Goal: Task Accomplishment & Management: Complete application form

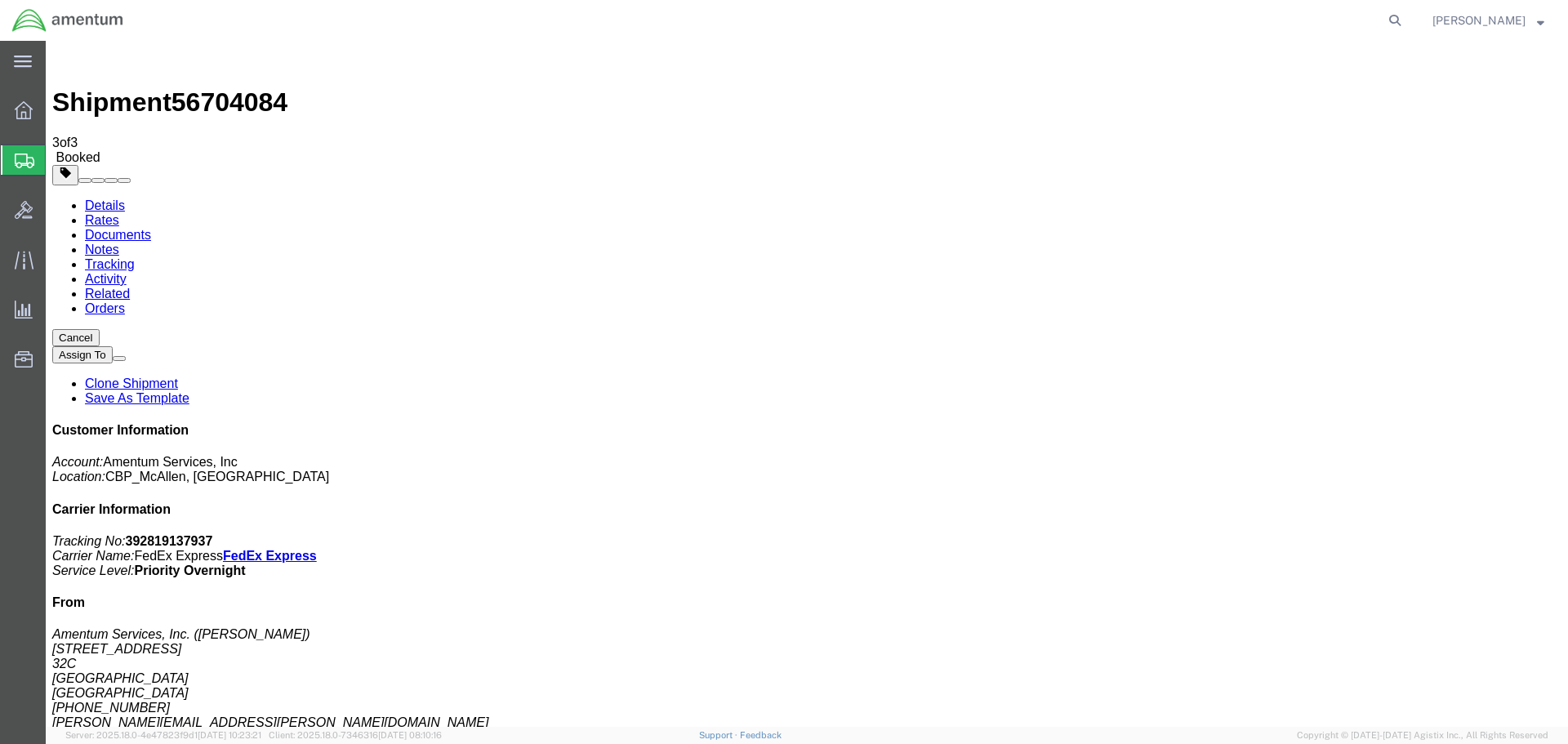
click at [0, 0] on span "Create Shipment" at bounding box center [0, 0] width 0 height 0
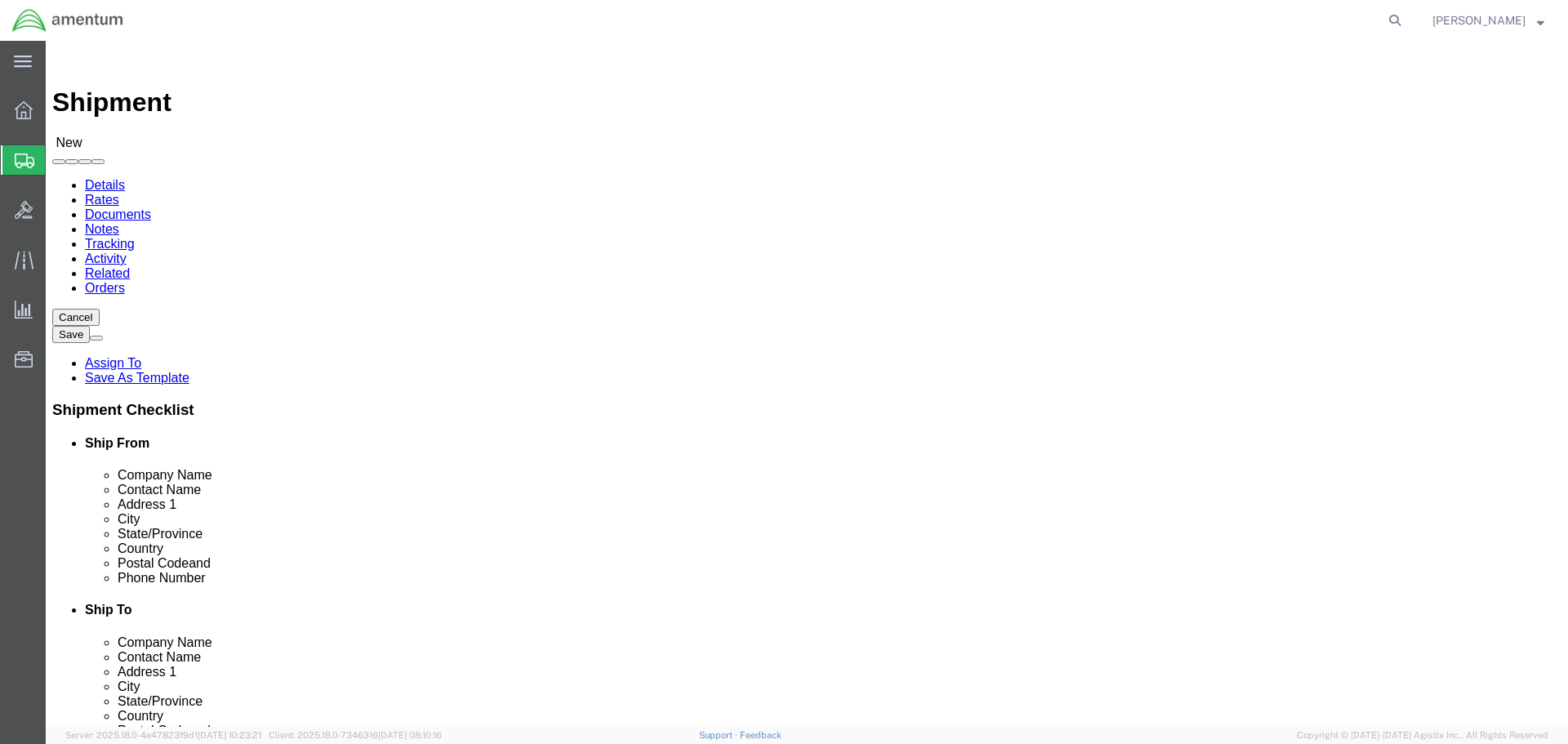
select select "MYPROFILE"
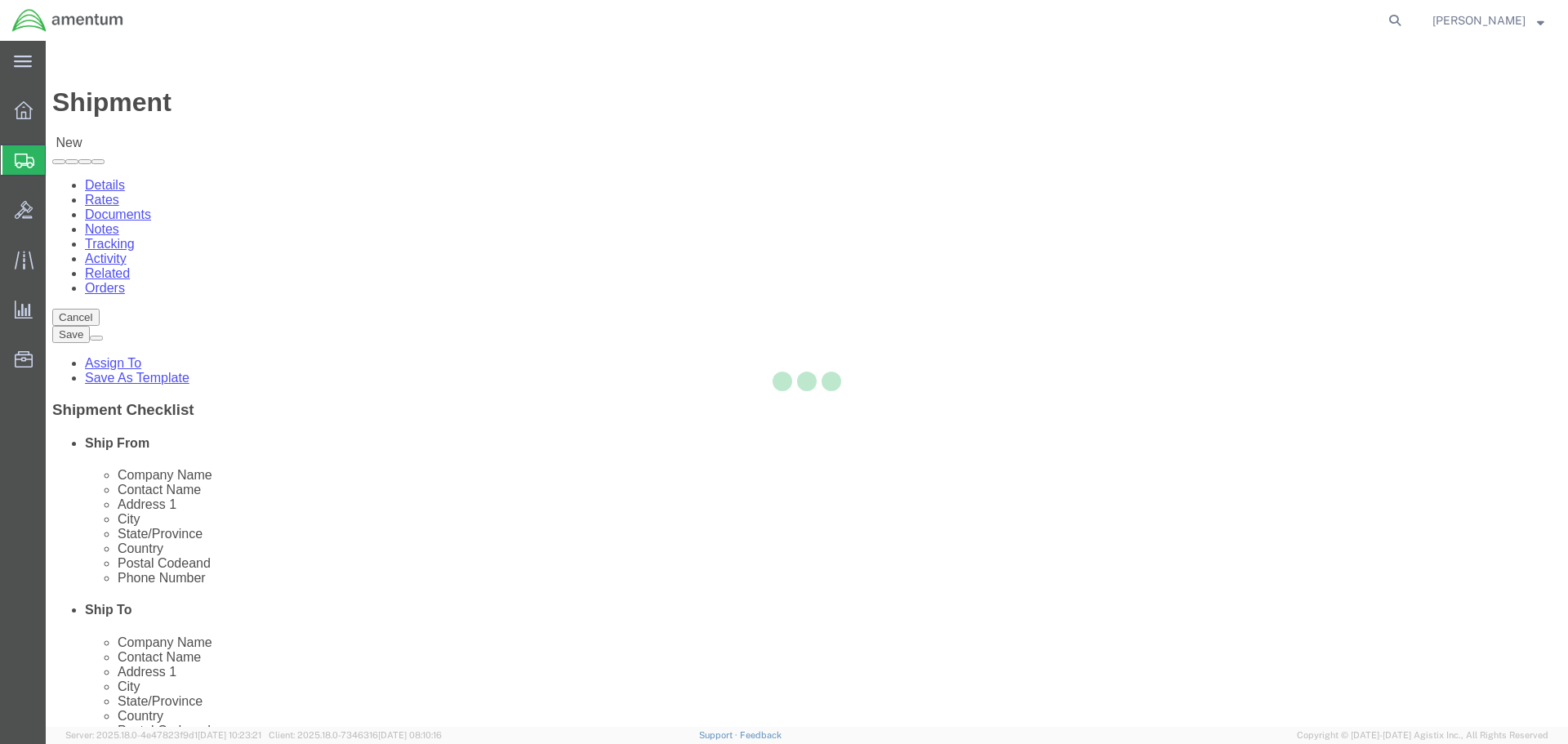
select select "[GEOGRAPHIC_DATA]"
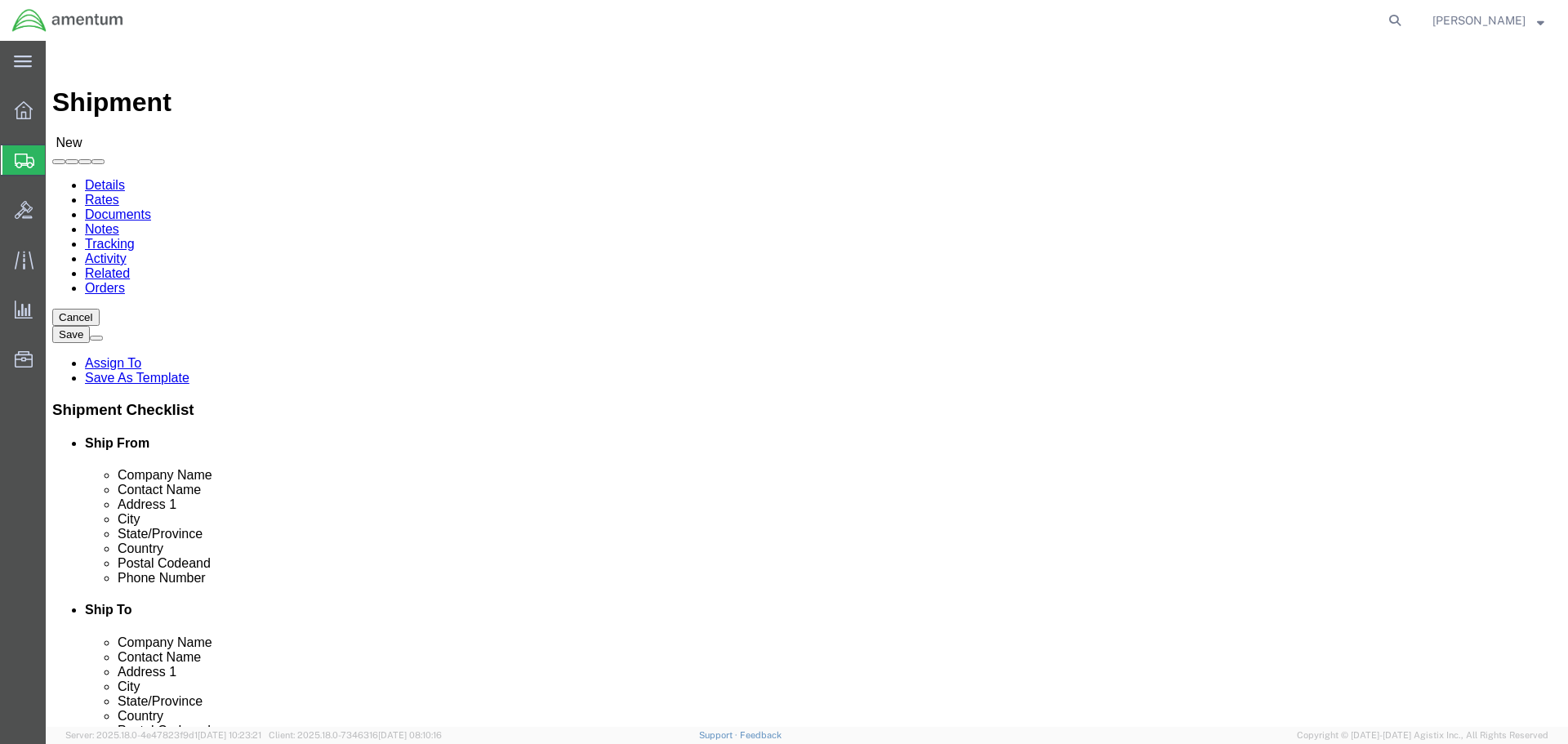
type input "YUM"
select select "49951"
select select "AZ"
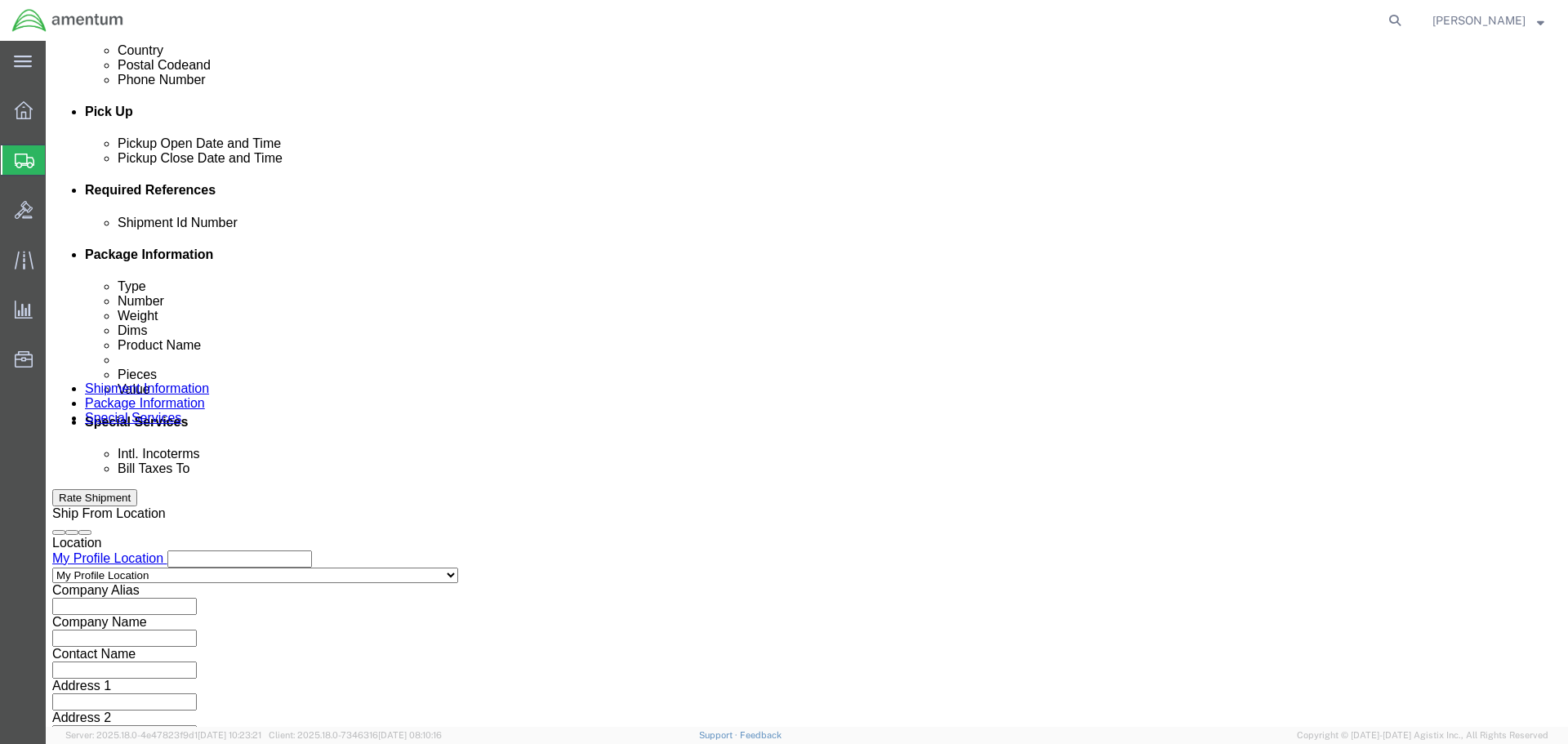
scroll to position [471, 0]
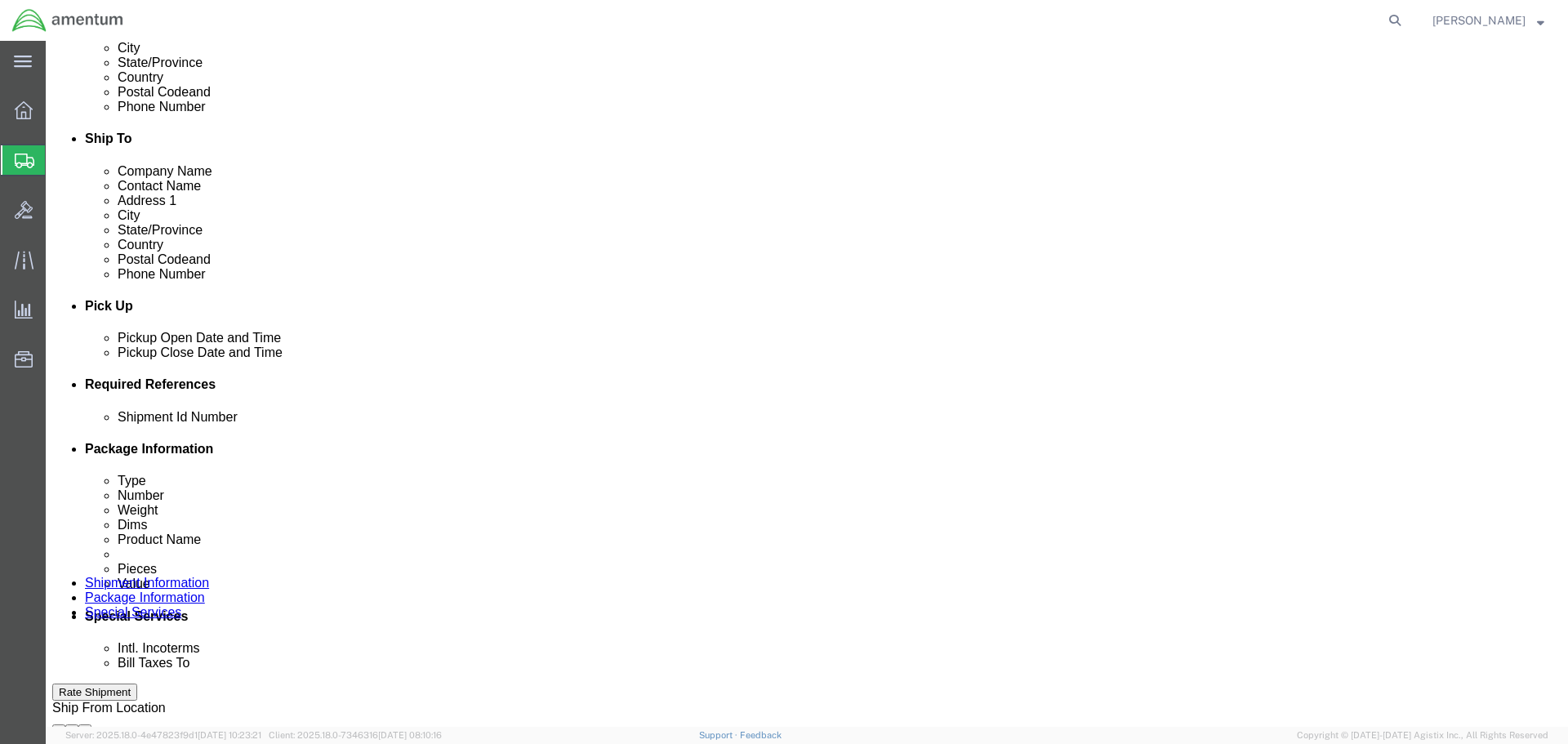
click div
click button "Apply"
click div
click button "Apply"
click input "text"
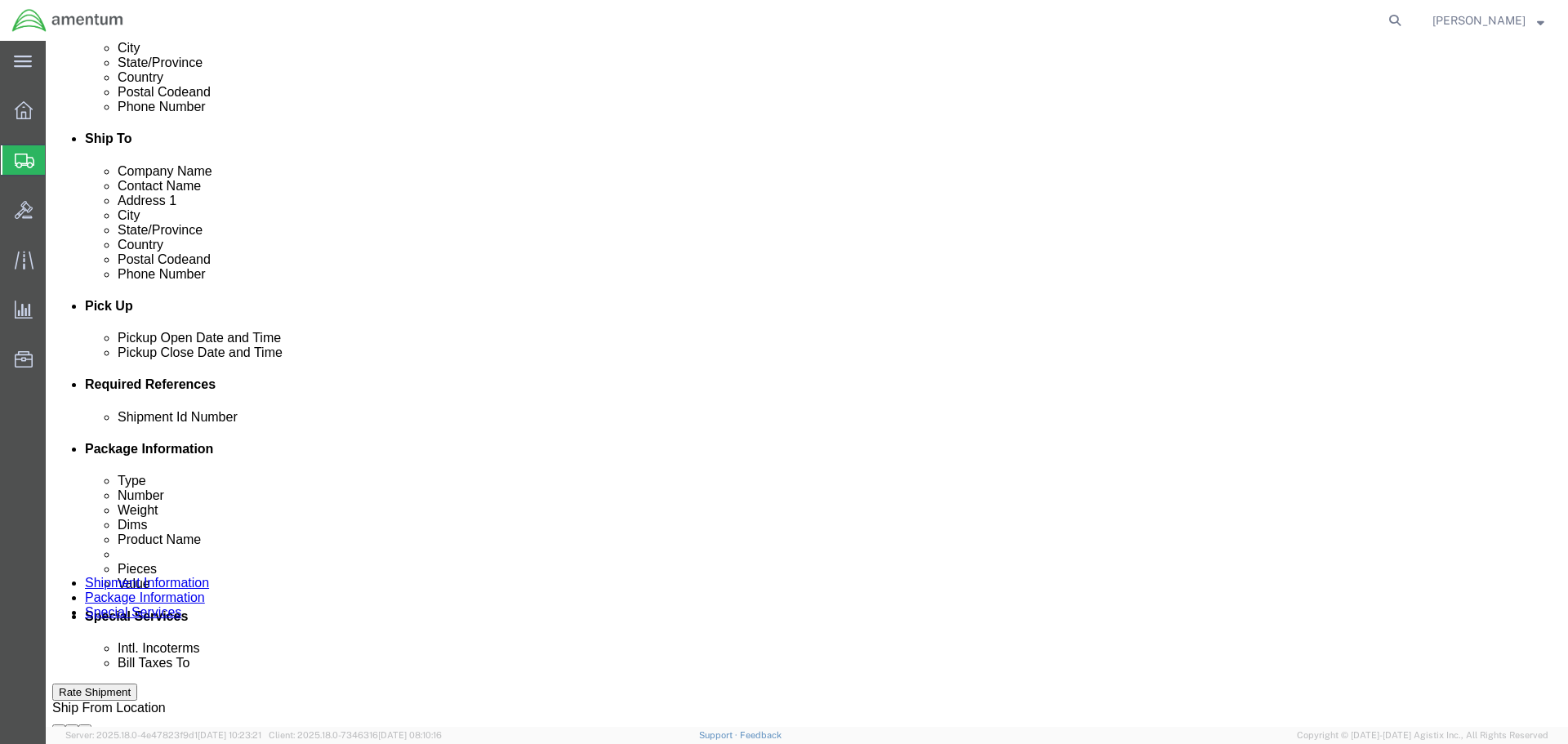
paste input "328657"
type input "328657"
click button "Add reference"
click select "Select Account Type Activity ID Airline Appointment Number ASN Batch Request # …"
select select "DEPT"
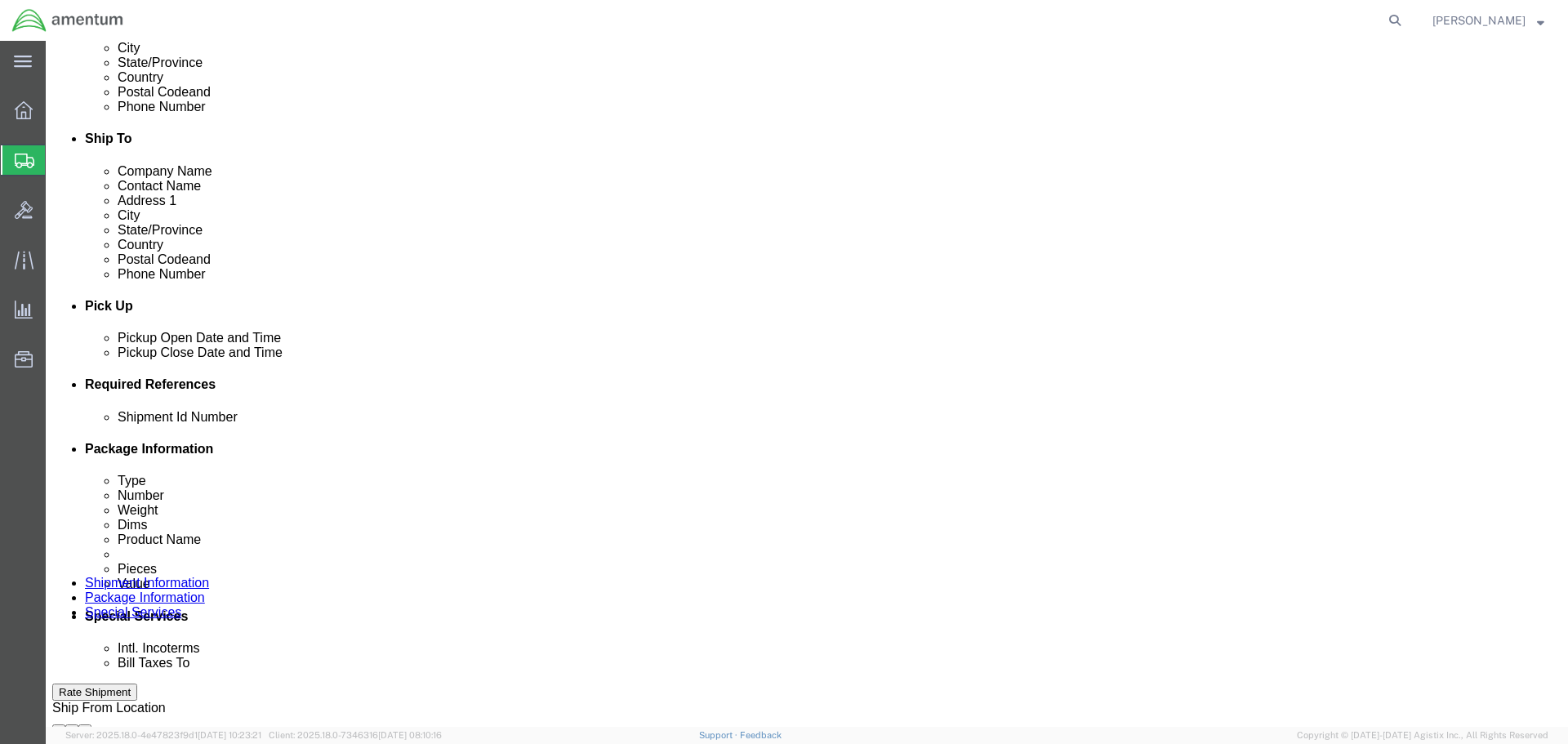
click select "Select Account Type Activity ID Airline Appointment Number ASN Batch Request # …"
click input "text"
paste input "328657"
type input "328657"
click div "References Add reference"
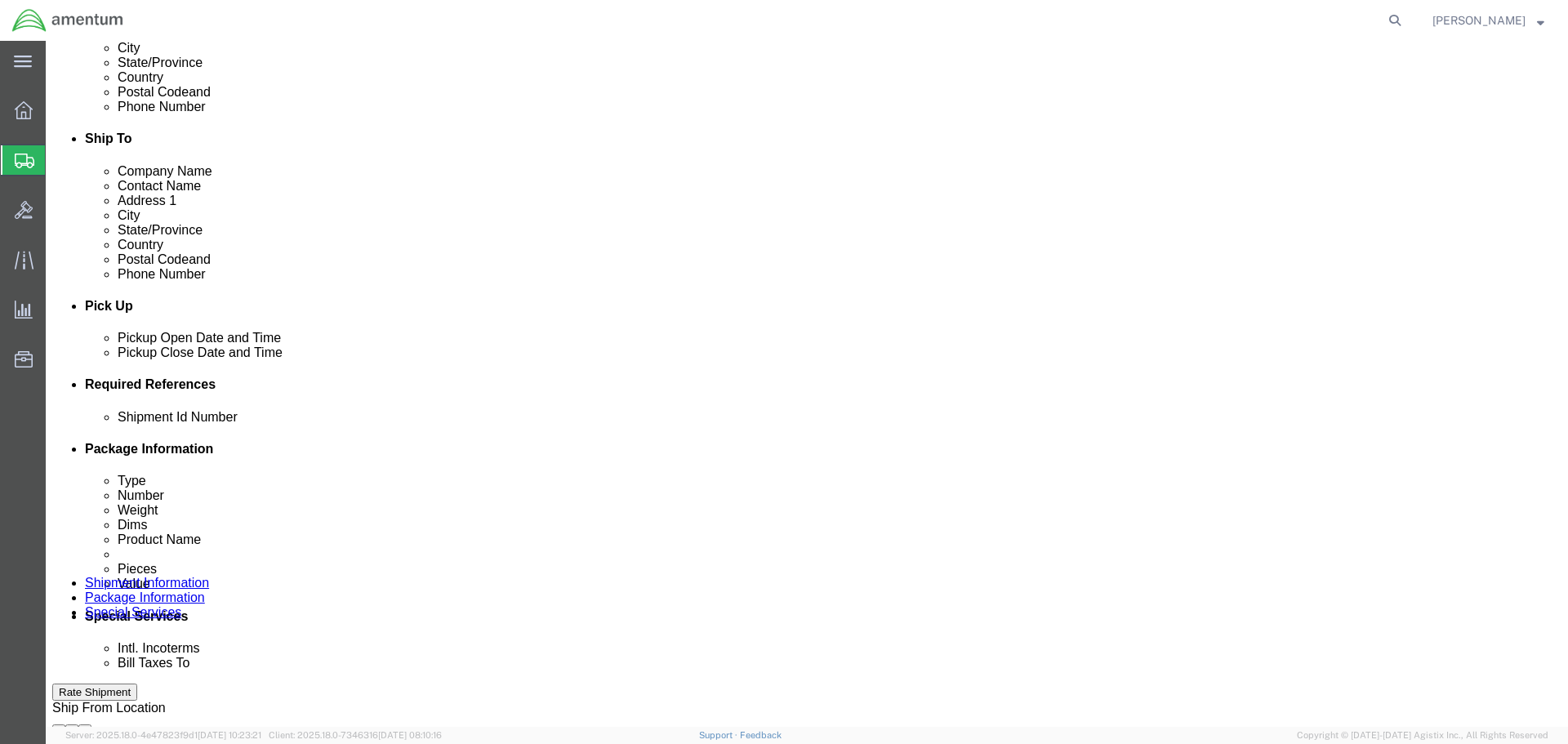
click button "Add reference"
click select "Select Account Type Activity ID Airline Appointment Number ASN Batch Request # …"
select select "CUSTREF"
click select "Select Account Type Activity ID Airline Appointment Number ASN Batch Request # …"
click input "text"
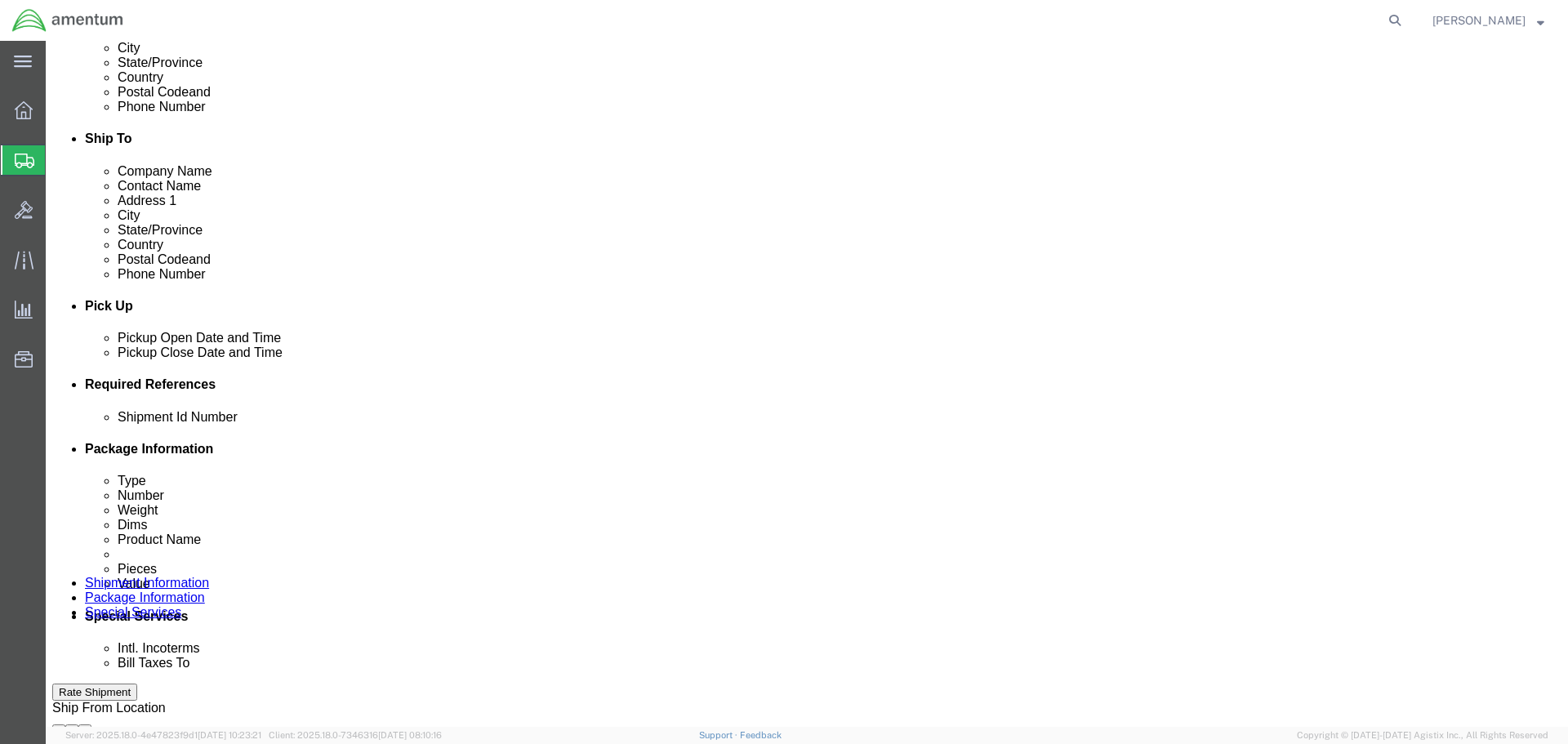
paste input "328657"
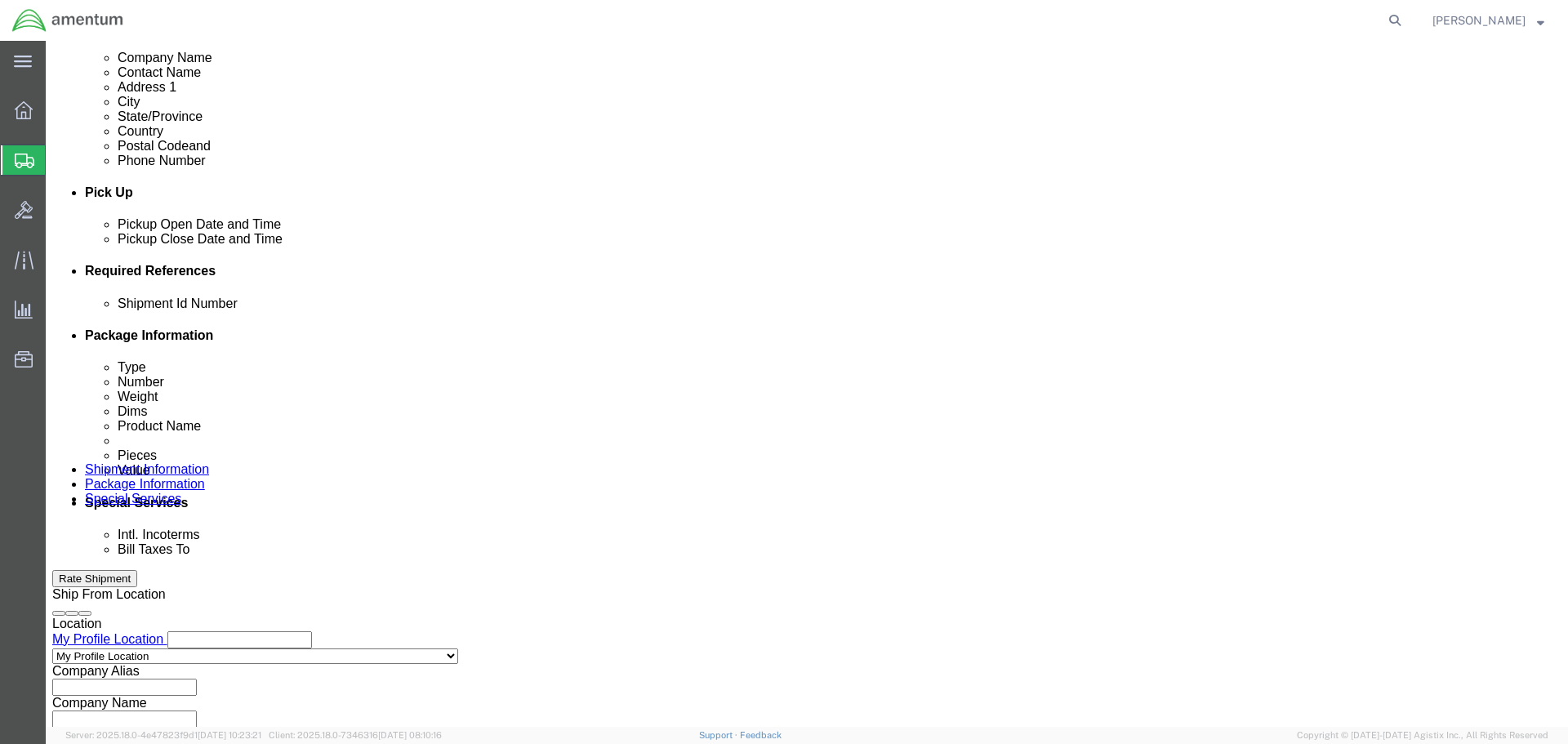
scroll to position [716, 0]
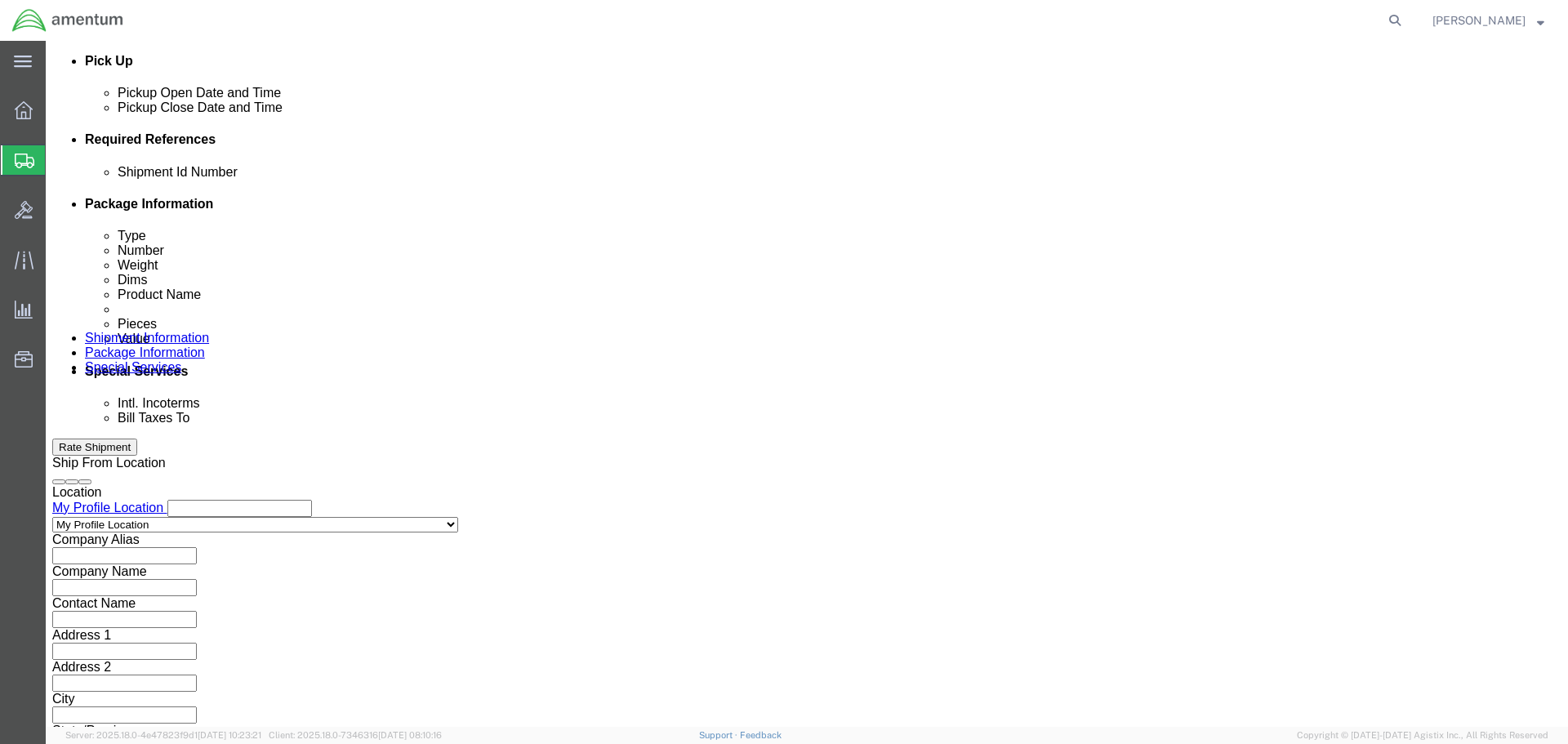
type input "328657"
click button "Continue"
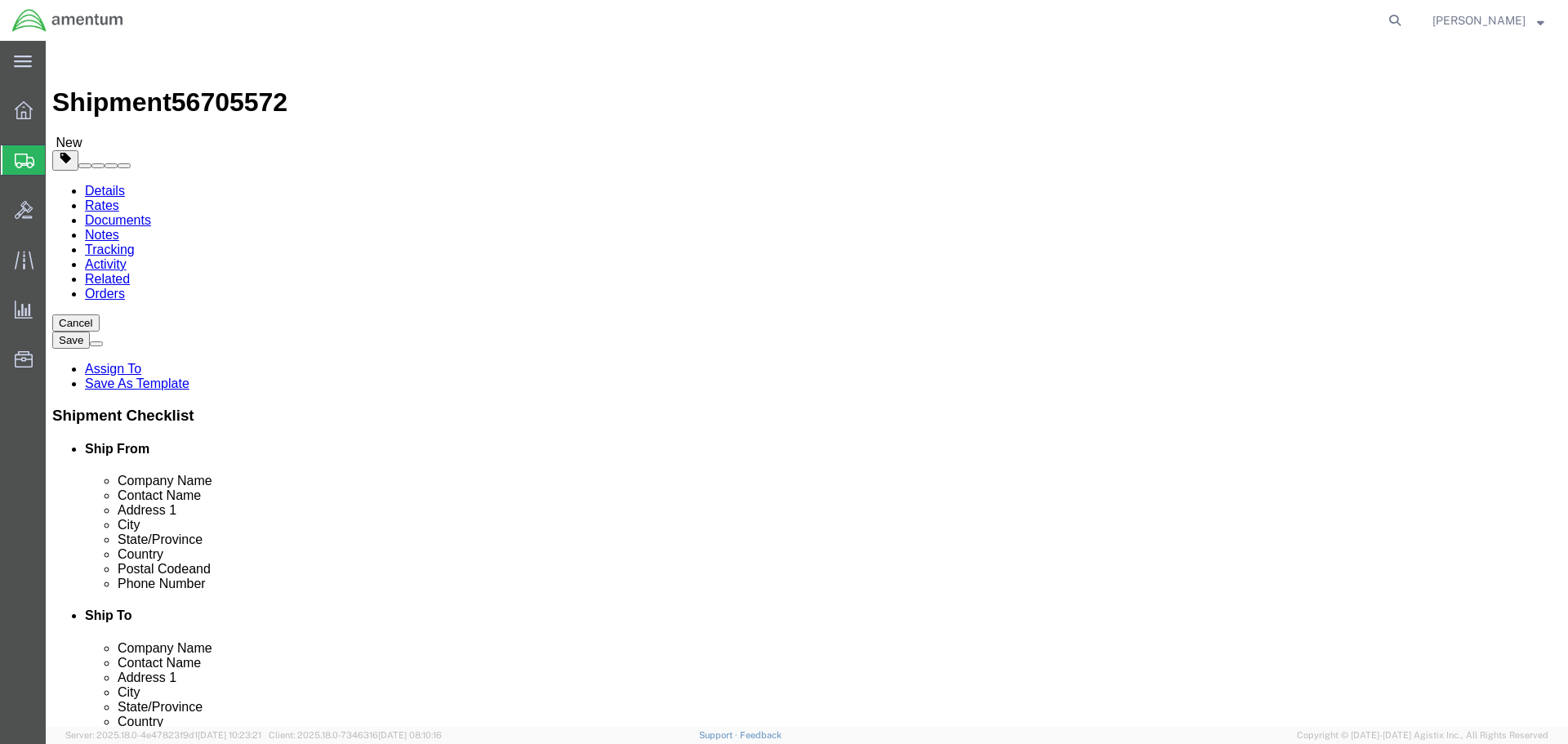
click select "Select BCK Boxes Bale(s) Basket(s) Bolt(s) Bottle(s) Buckets Bulk Bundle(s) Can…"
select select "ENV"
click select "Select BCK Boxes Bale(s) Basket(s) Bolt(s) Bottle(s) Buckets Bulk Bundle(s) Can…"
type input "9.50"
type input "12.50"
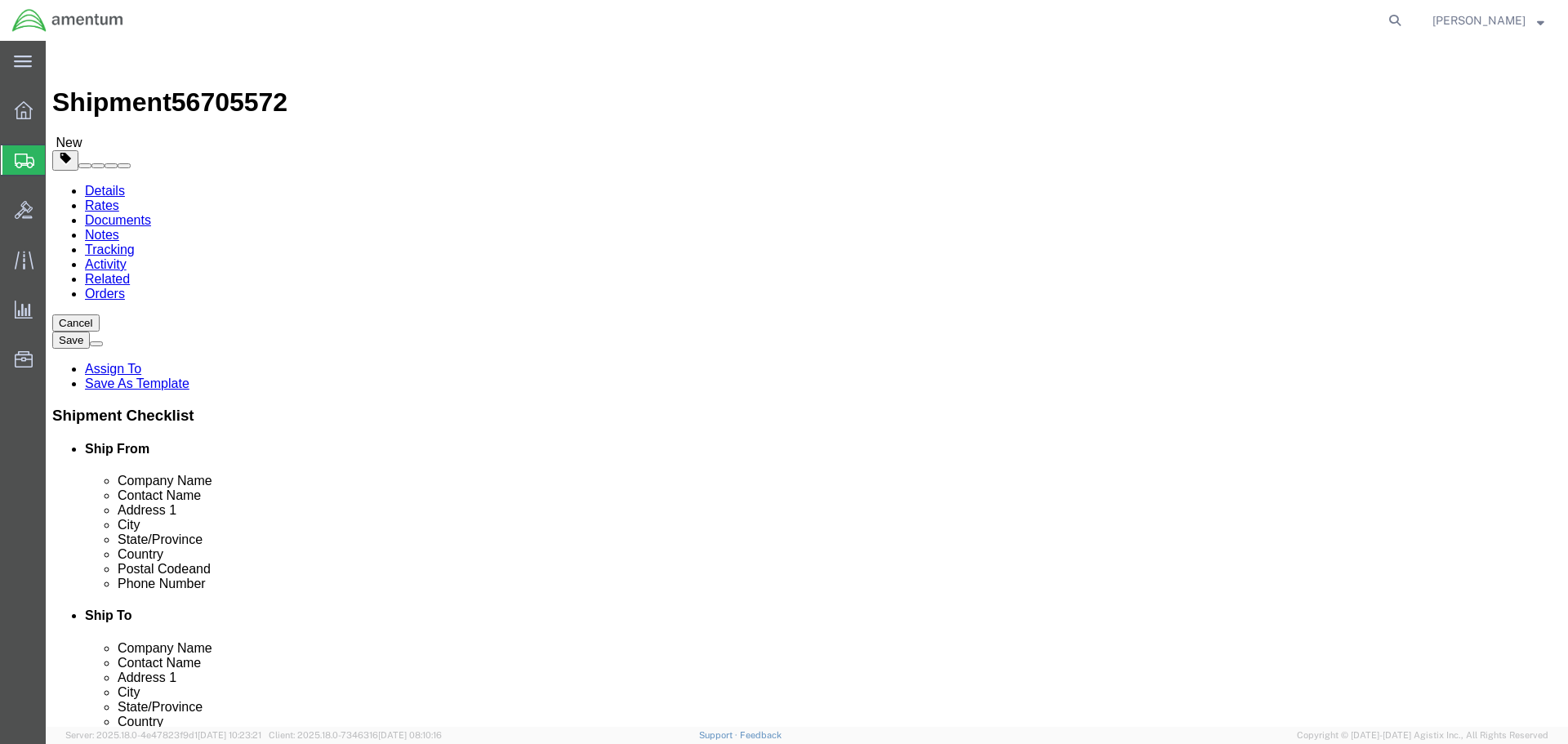
type input "0.25"
type input "1"
click link "Add Content"
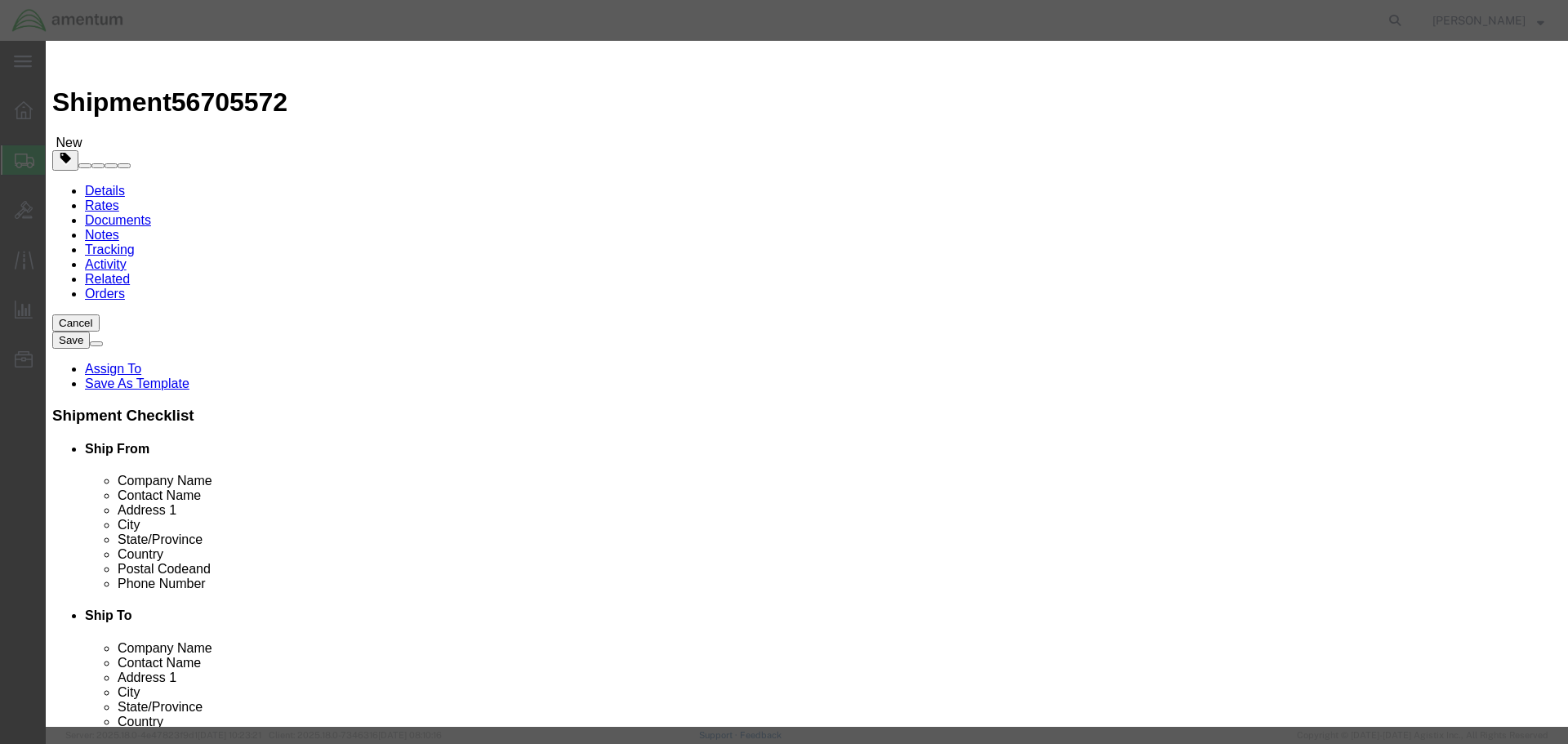
drag, startPoint x: 506, startPoint y: 129, endPoint x: 575, endPoint y: 149, distance: 71.8
click input "text"
type input "GASKET"
type input "2"
type input "10"
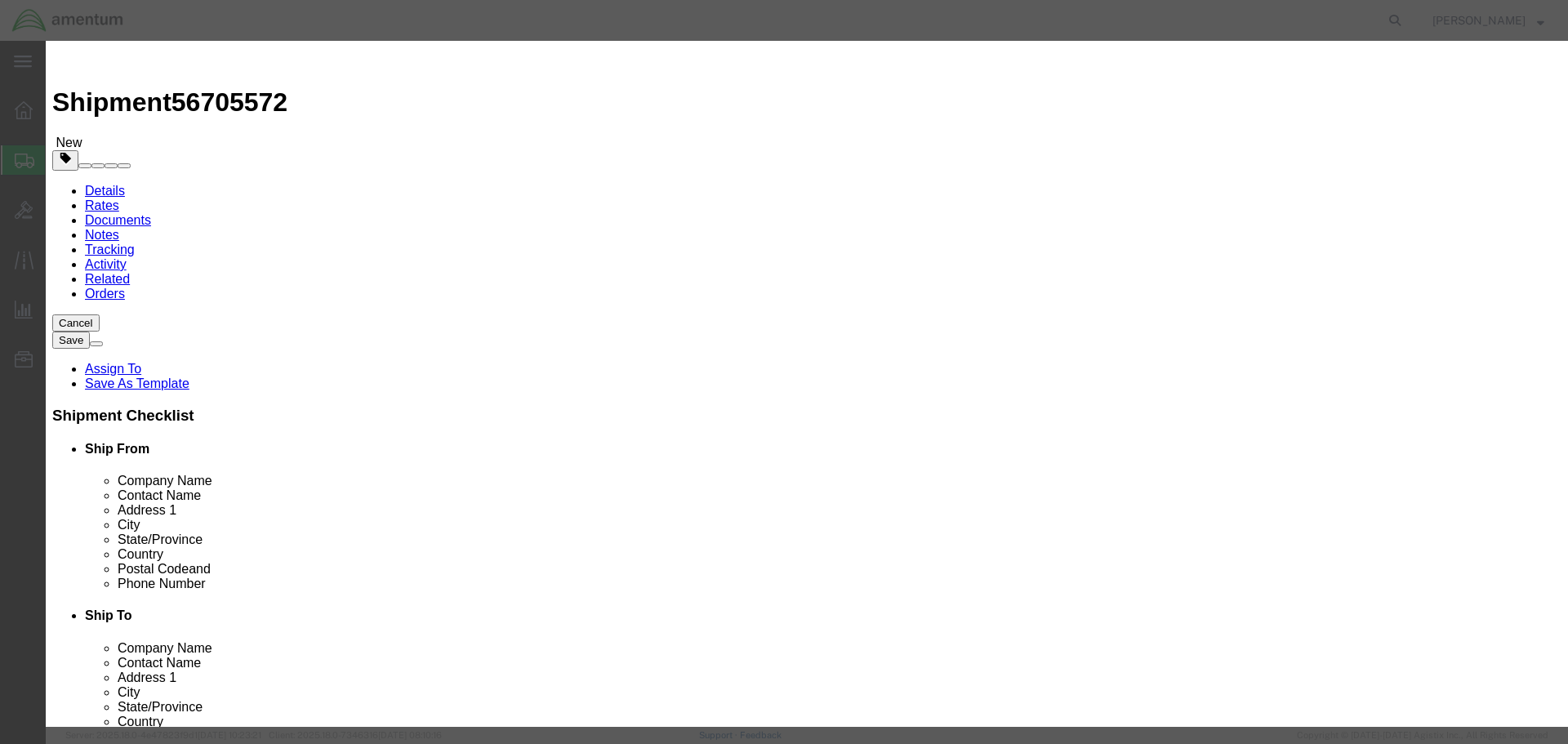
select select "USD"
click button "Save & Close"
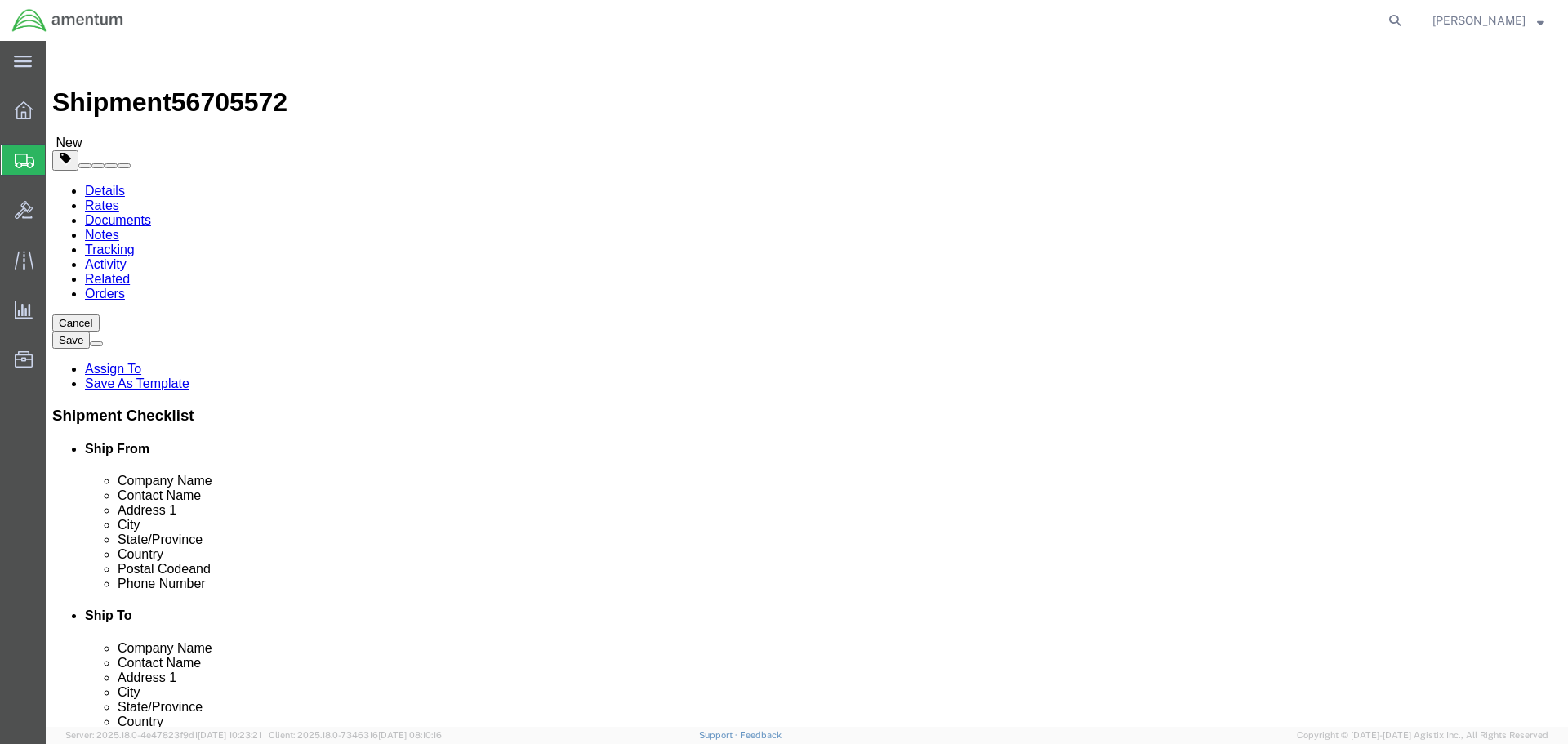
click button "Continue"
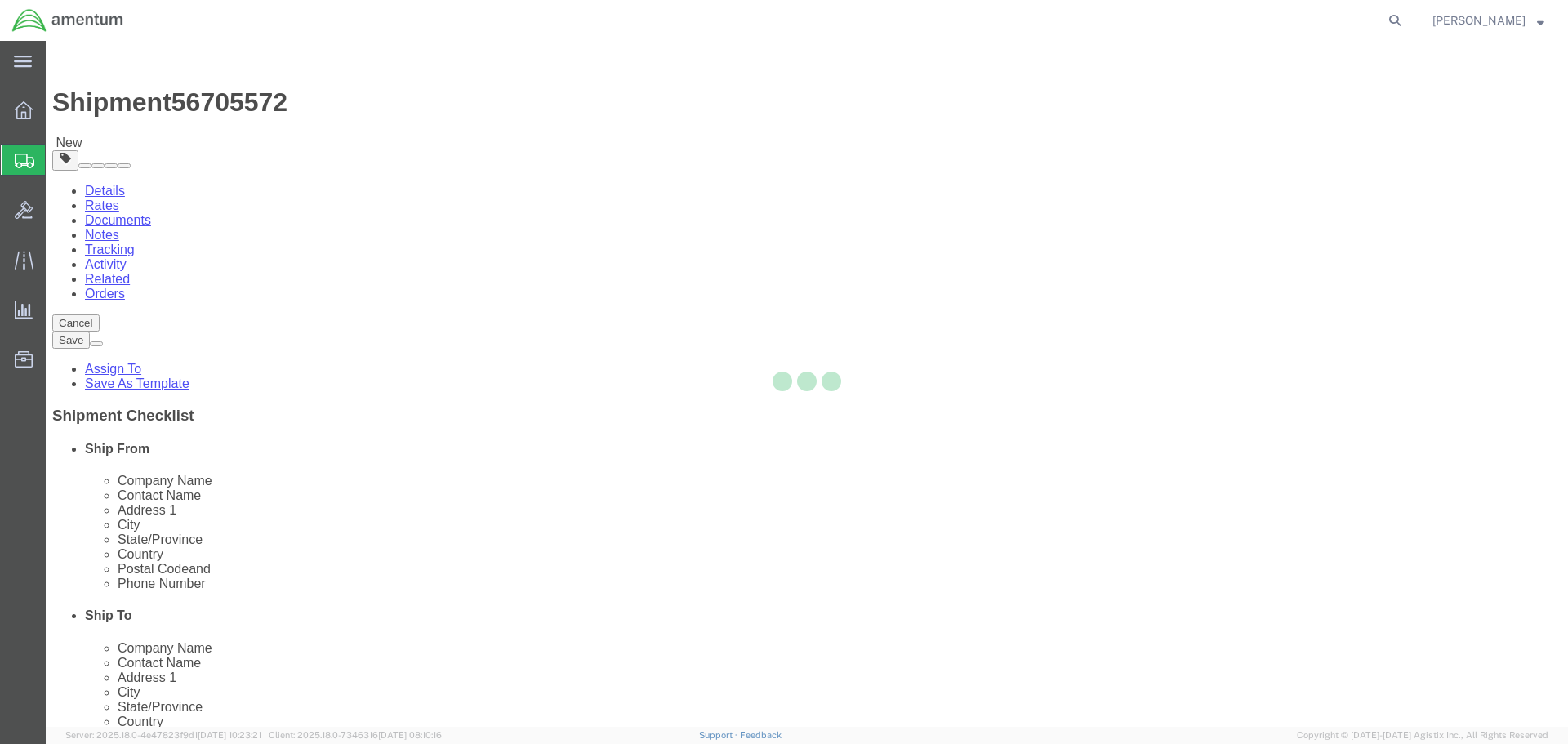
select select
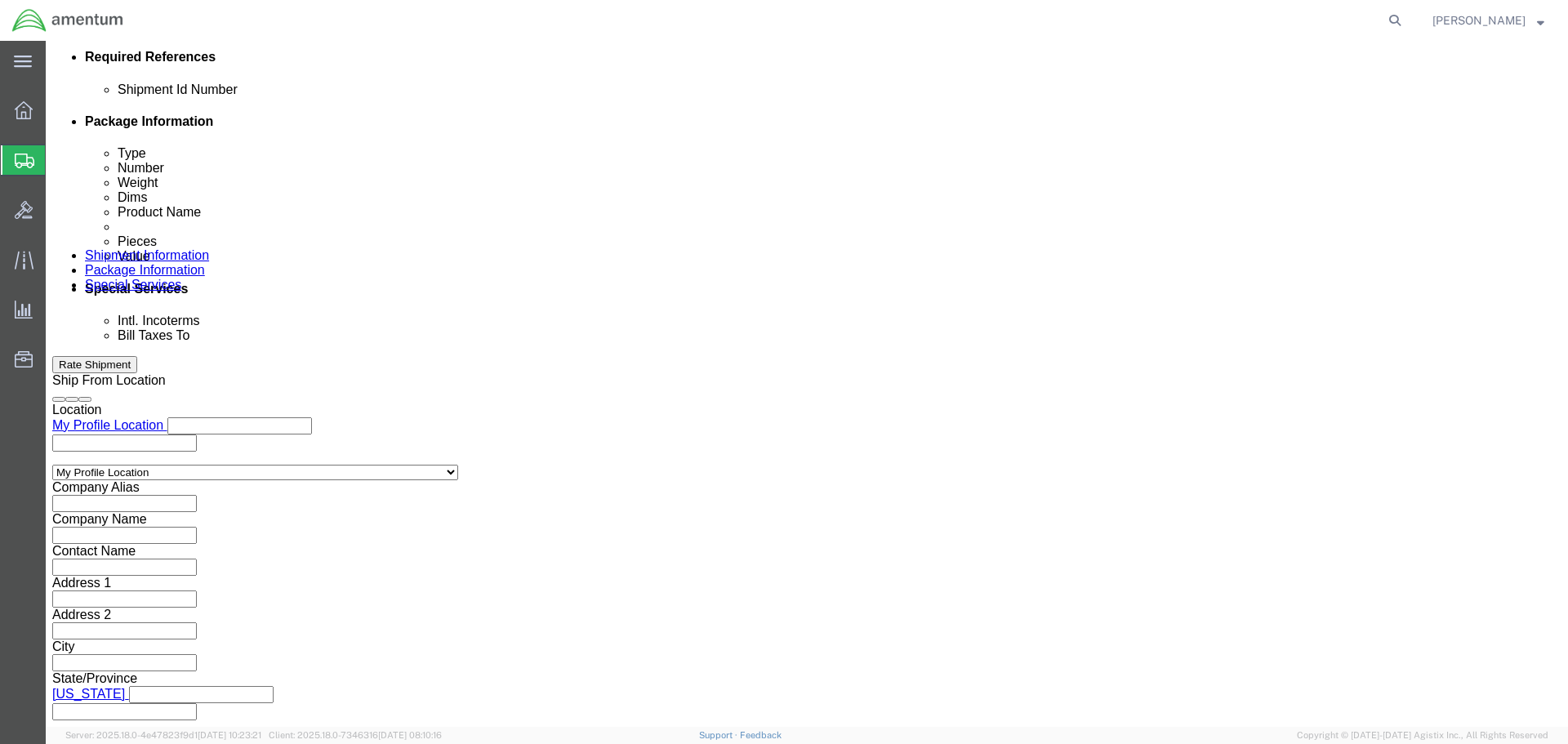
scroll to position [817, 0]
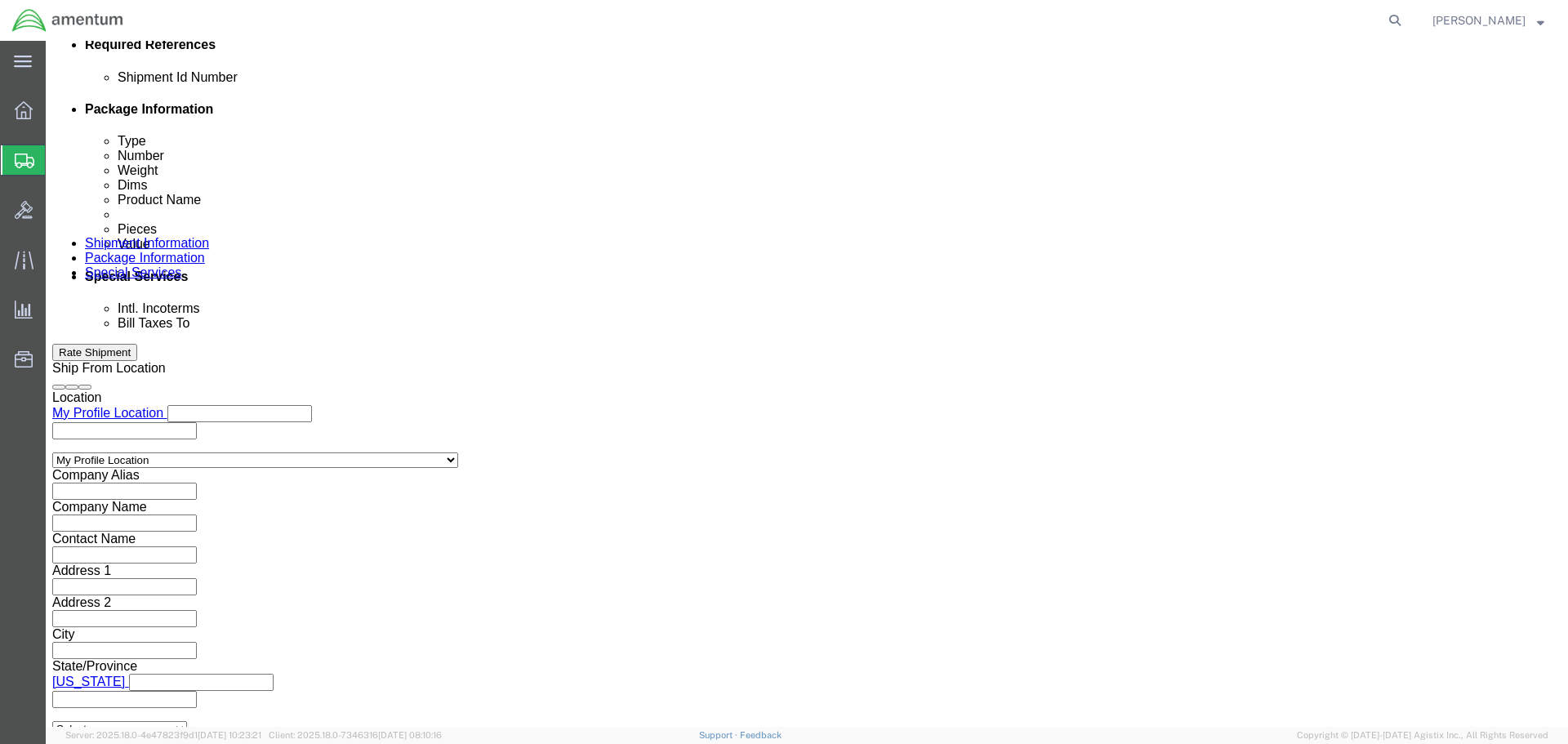
click select "Select Recipient Account Sender/Shipper Third Party Account"
select select "SHIP"
click select "Select Recipient Account Sender/Shipper Third Party Account"
click button "Rate Shipment"
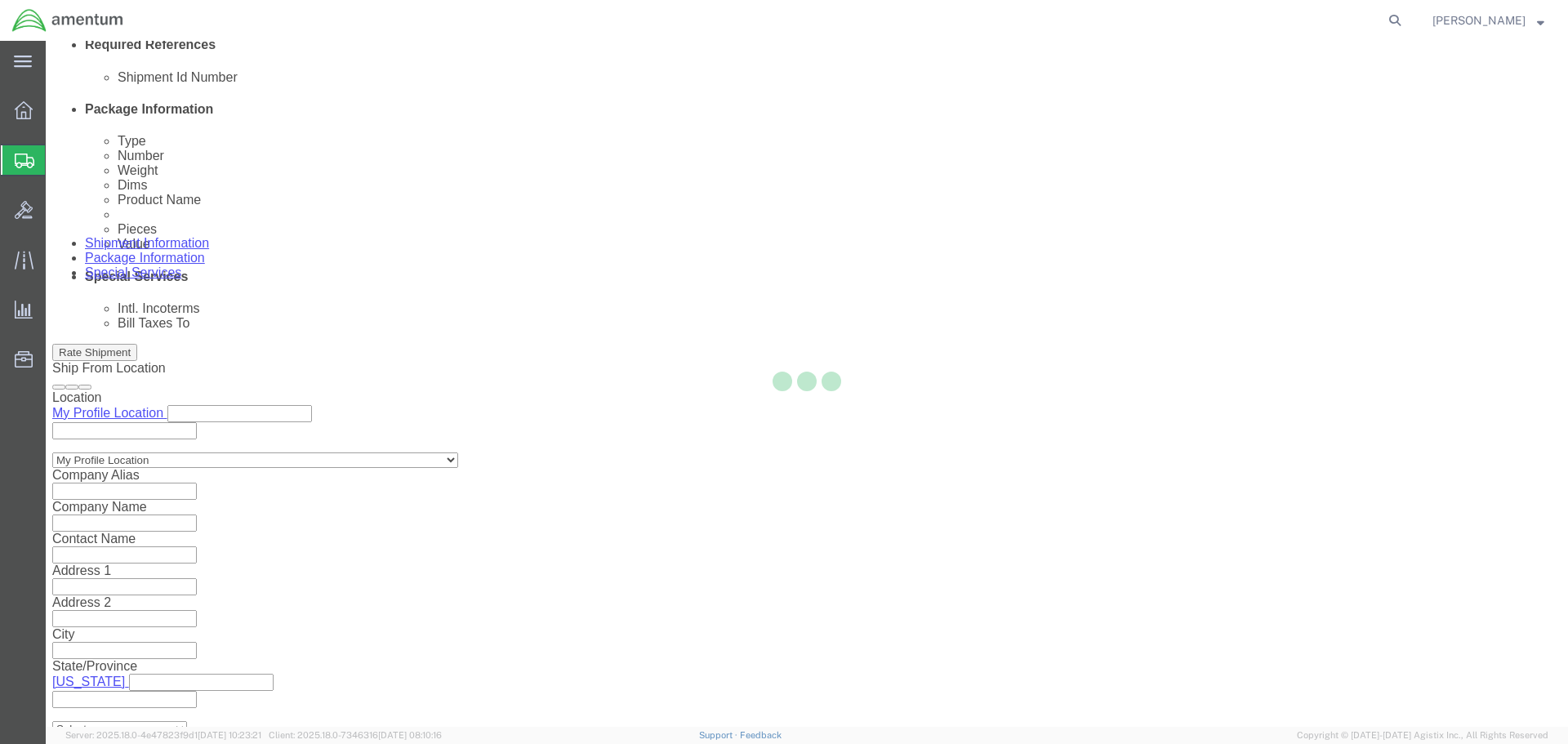
scroll to position [70, 0]
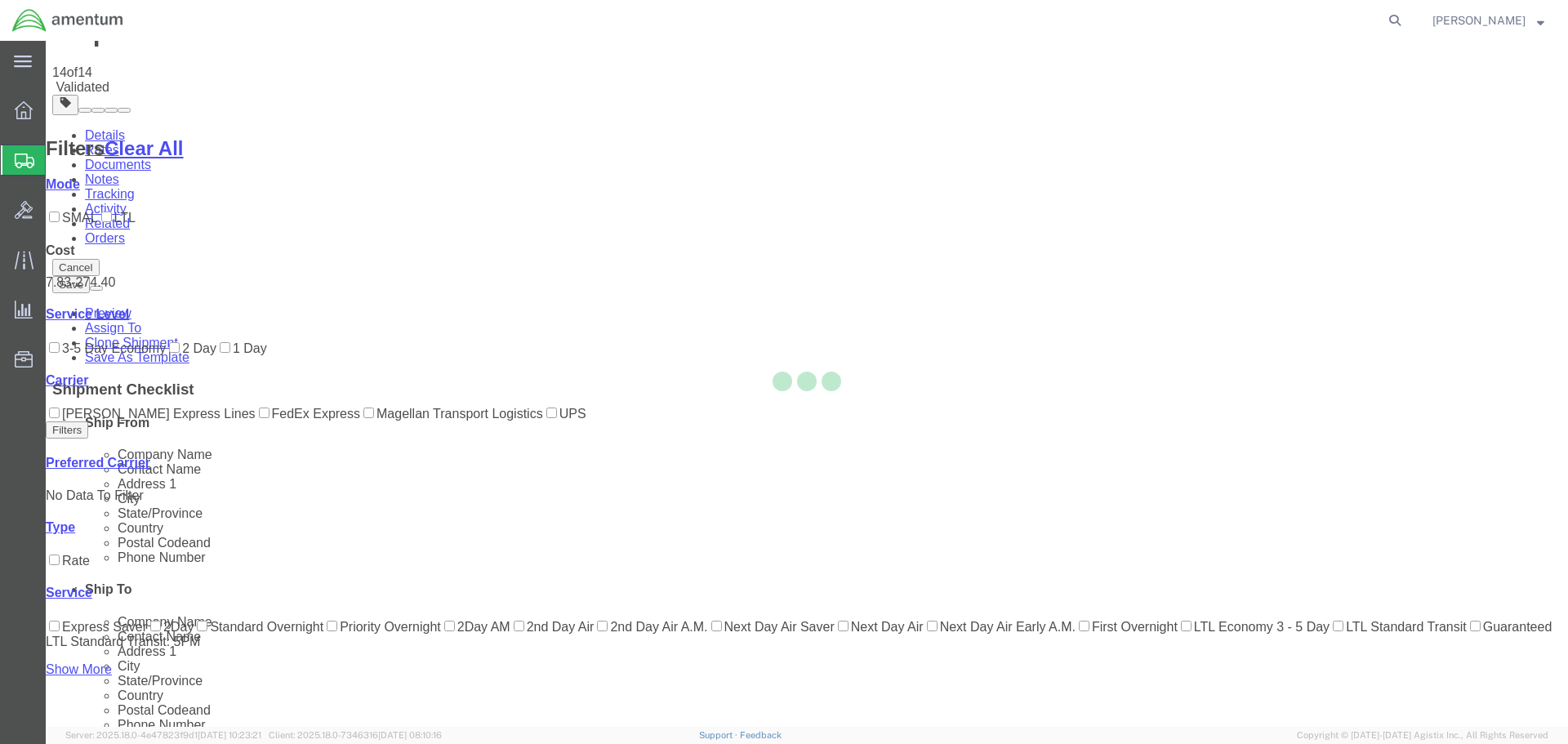
scroll to position [0, 0]
